Goal: Go to known website: Access a specific website the user already knows

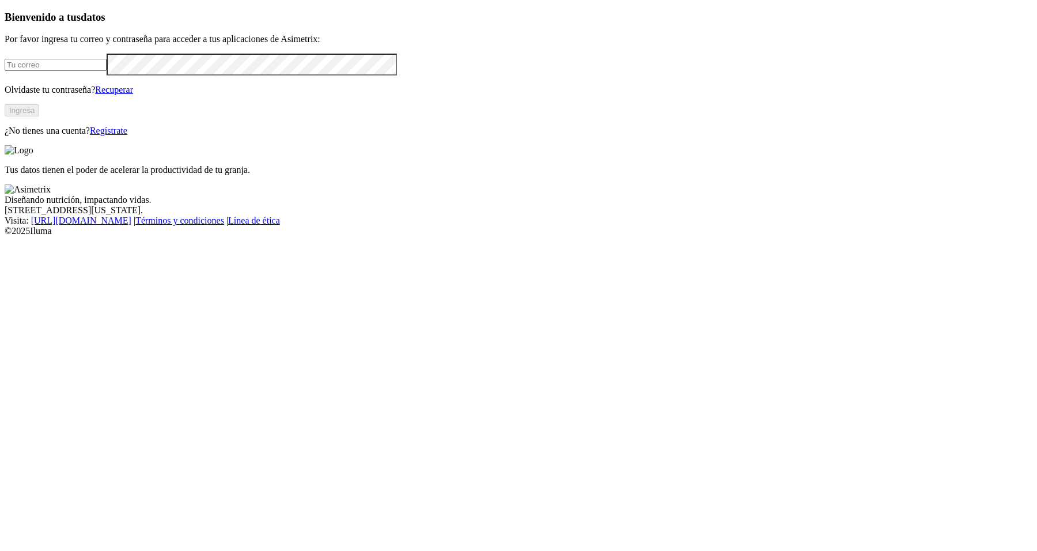
type input "[PERSON_NAME][EMAIL_ADDRESS][PERSON_NAME][DOMAIN_NAME]"
click at [39, 116] on button "Ingresa" at bounding box center [22, 110] width 35 height 12
